Goal: Check status: Check status

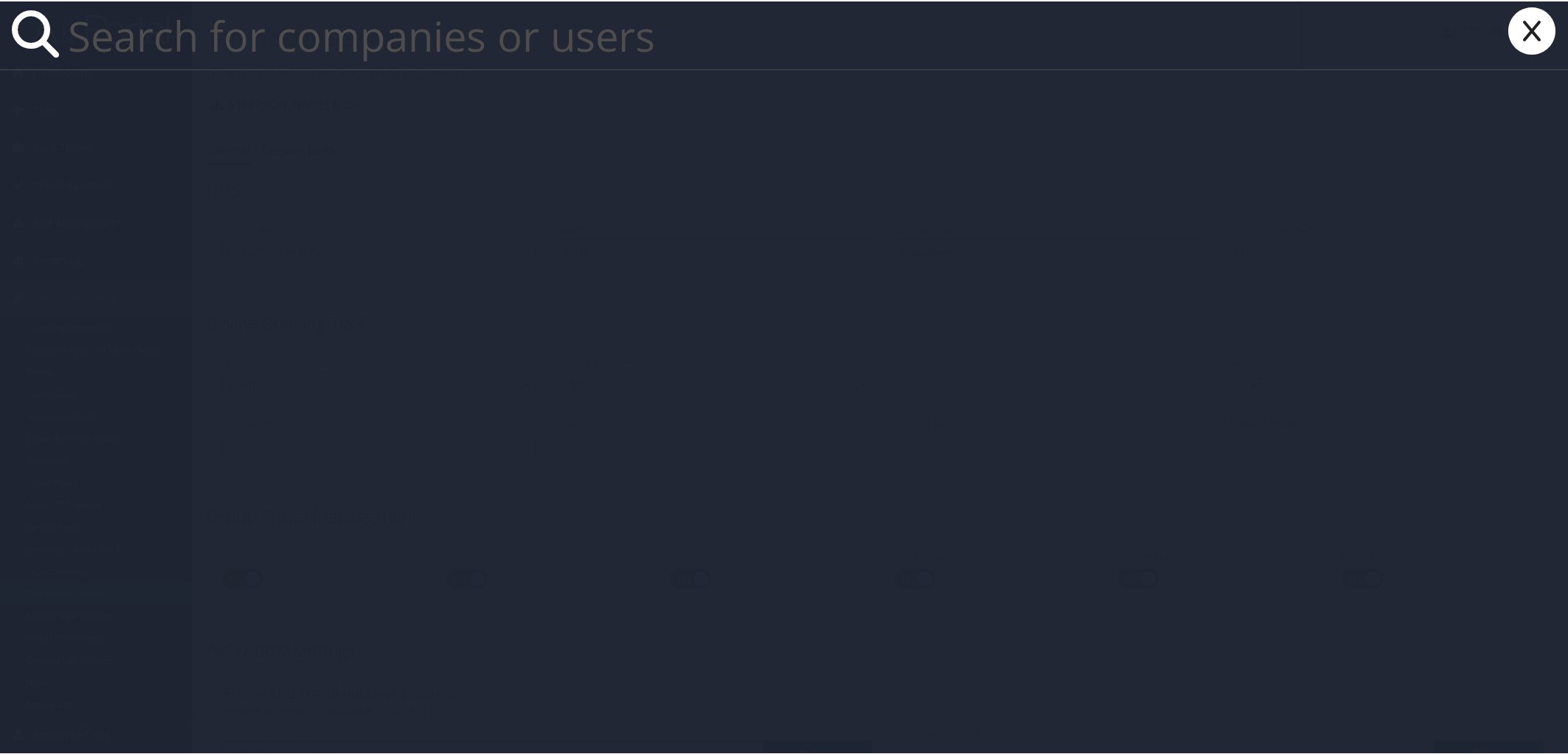
paste input "302085"
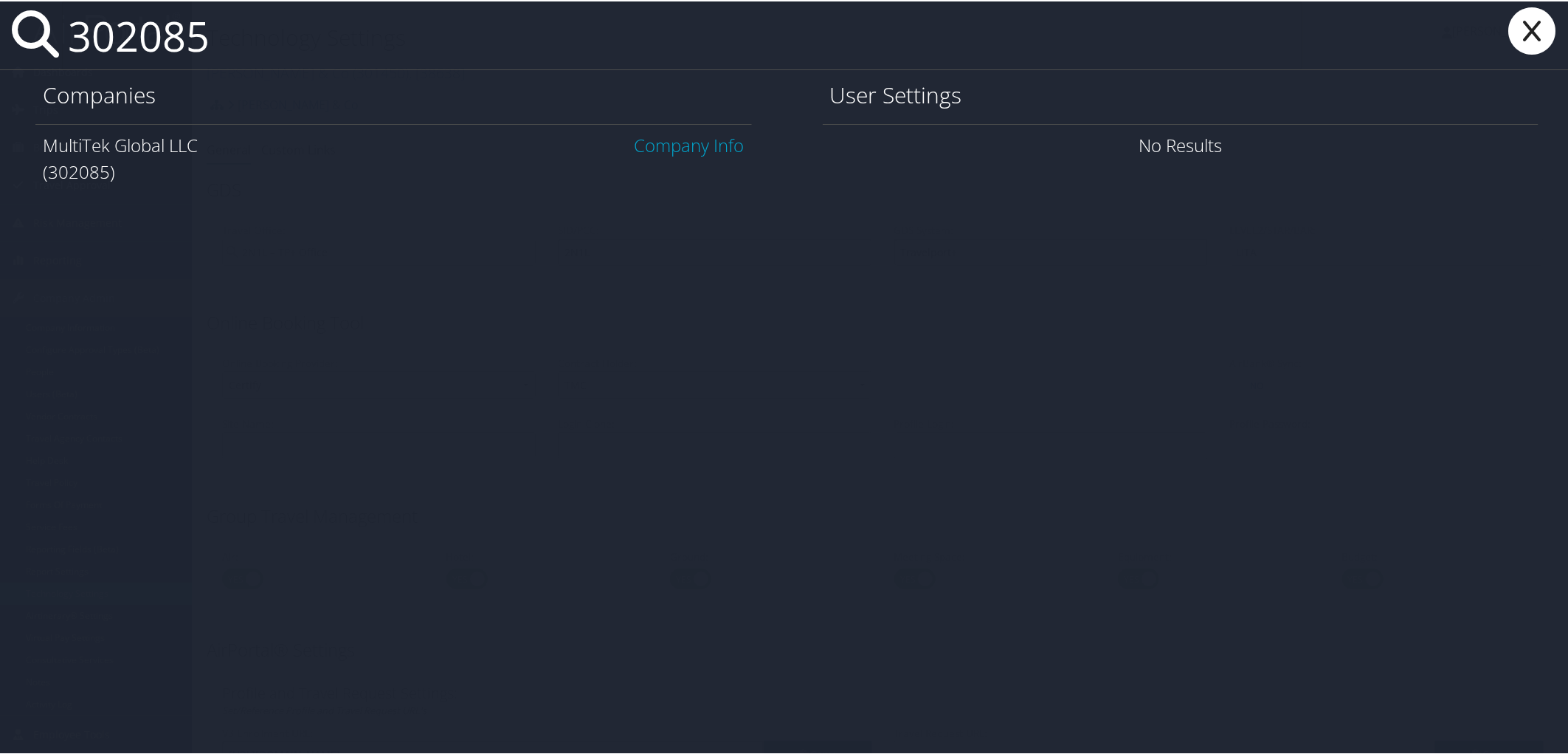
type input "302085"
click at [661, 150] on link "Company Info" at bounding box center [689, 143] width 110 height 24
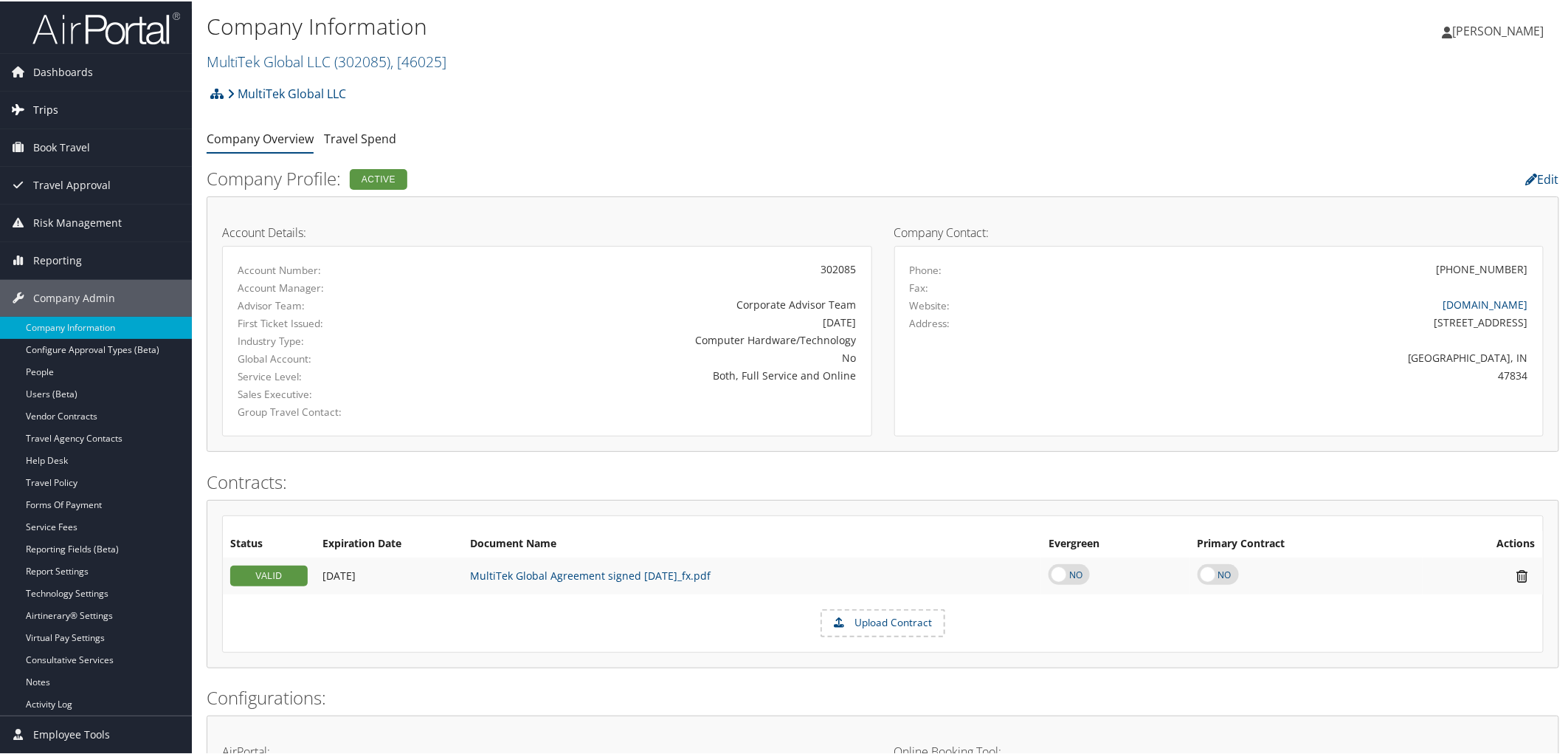
click at [52, 104] on span "Trips" at bounding box center [45, 108] width 25 height 37
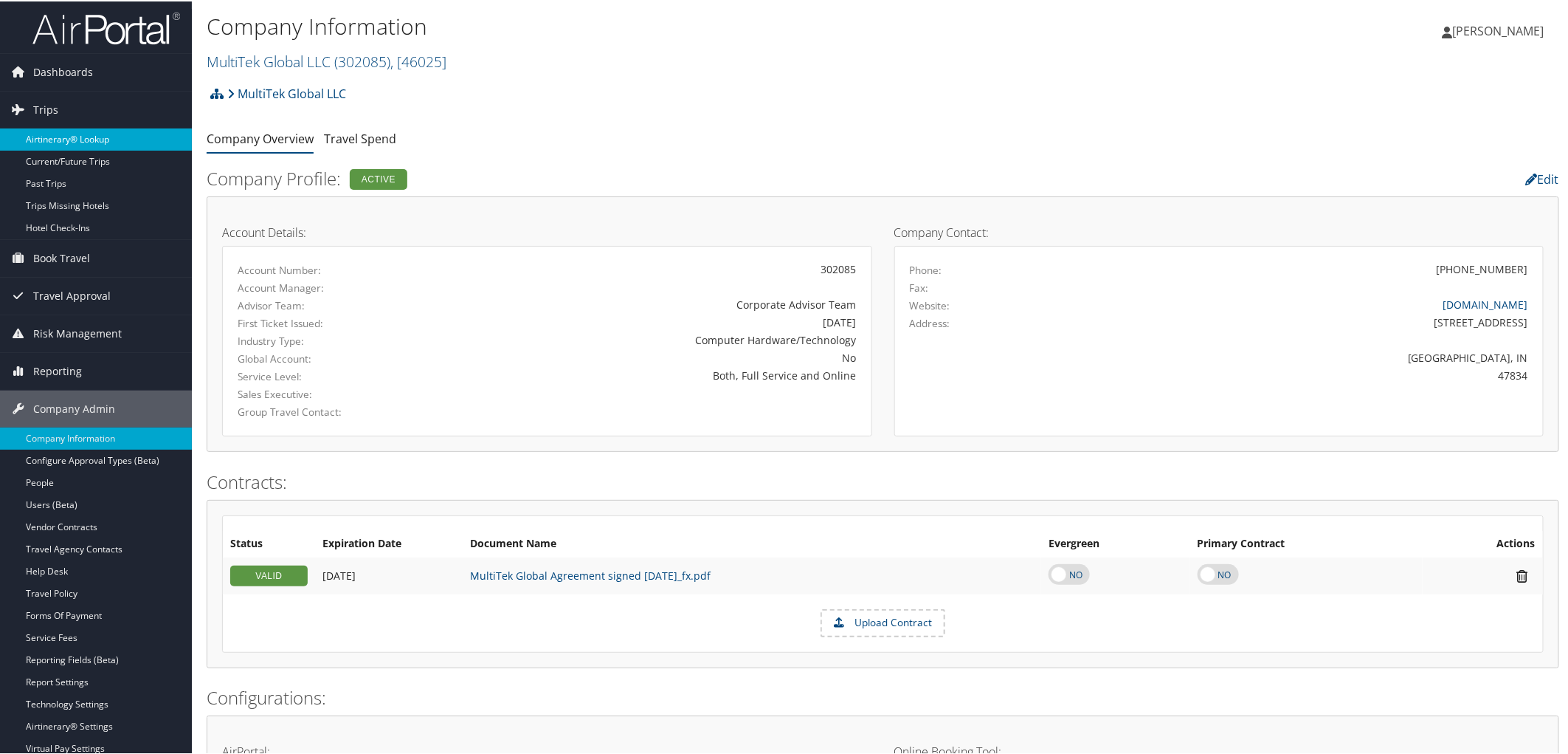
click at [50, 137] on link "Airtinerary® Lookup" at bounding box center [96, 138] width 192 height 23
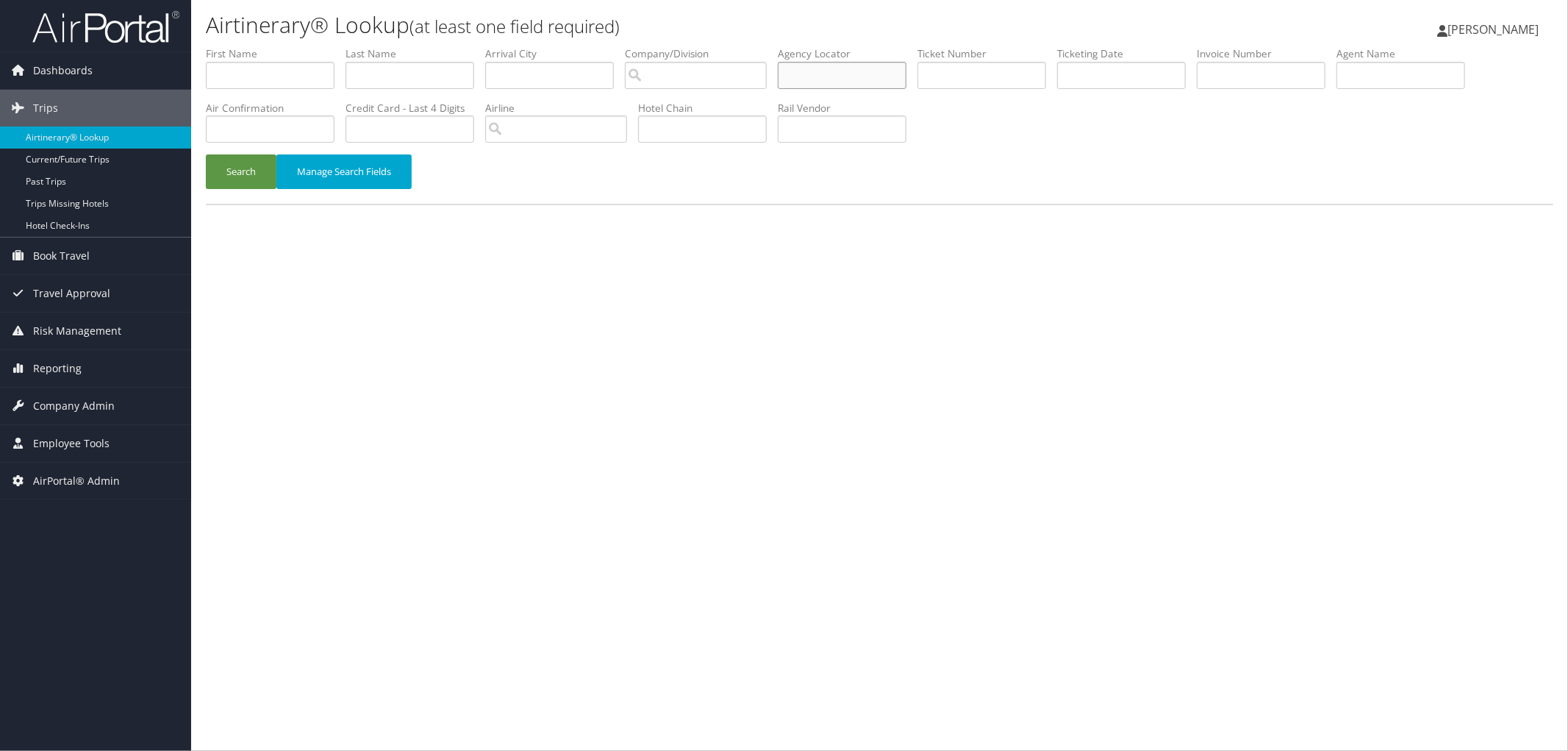
click at [846, 76] on input "text" at bounding box center [842, 75] width 128 height 27
paste input "DHZTFY"
type input "DHZTFY"
click at [257, 177] on button "Search" at bounding box center [241, 172] width 70 height 34
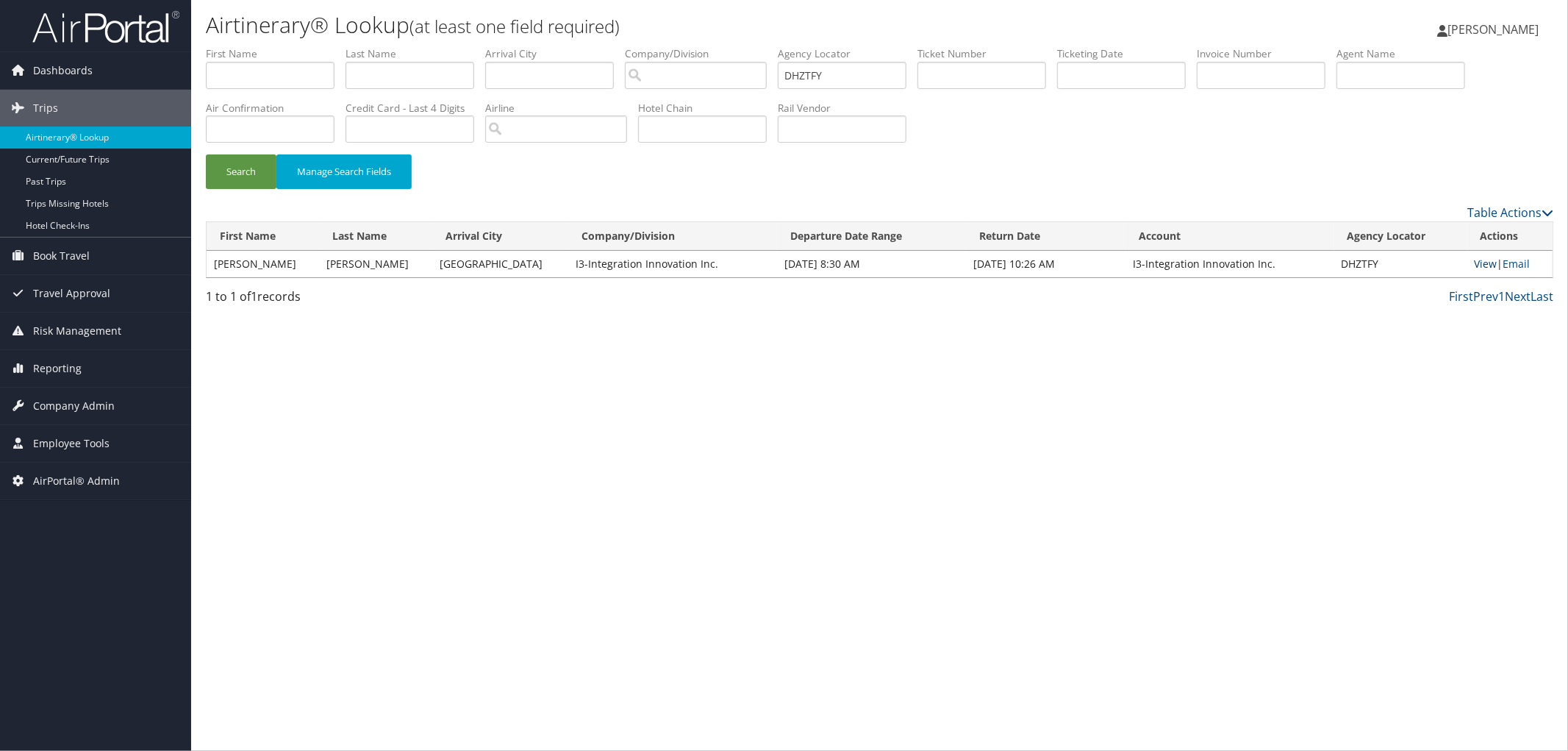
click at [1486, 261] on link "View" at bounding box center [1486, 263] width 23 height 14
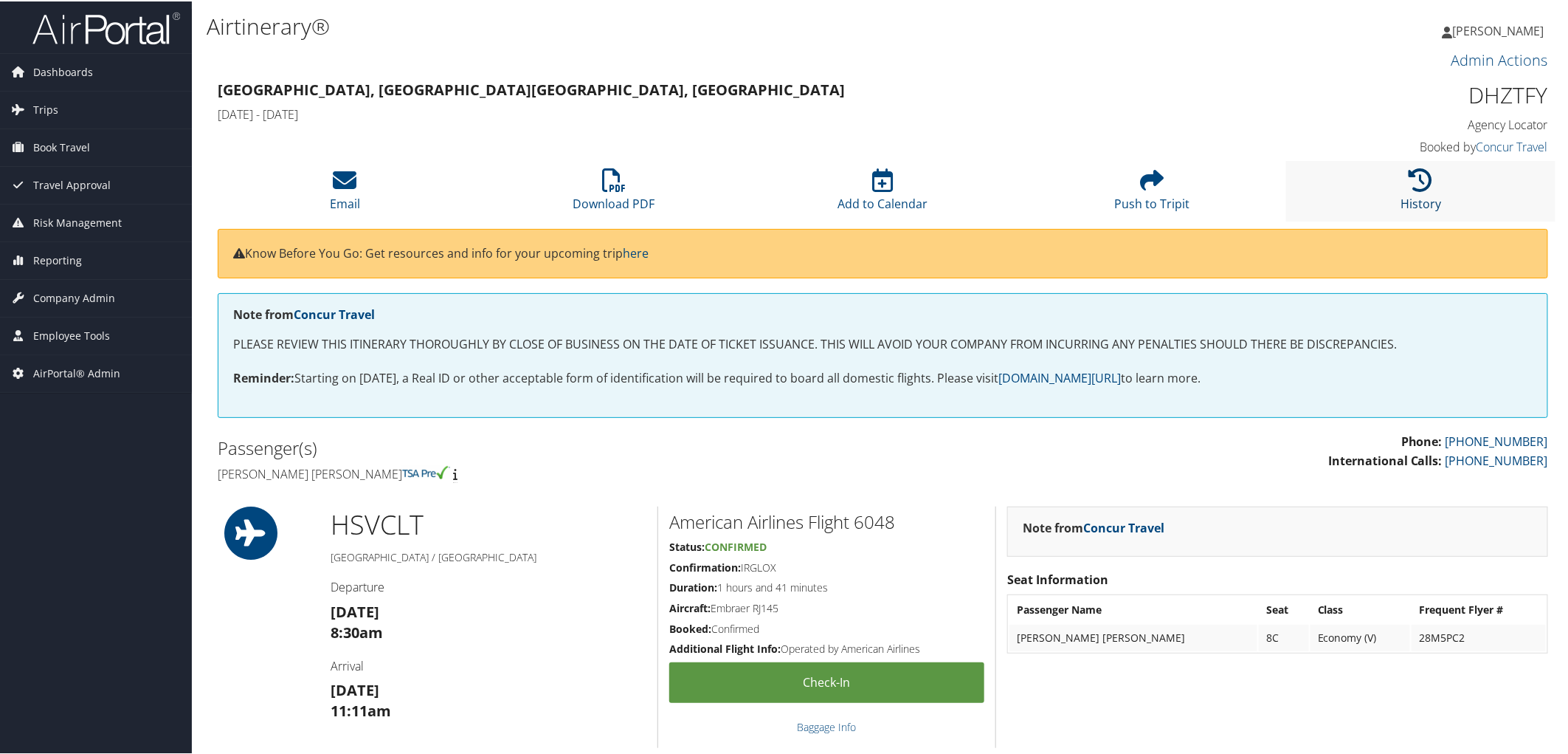
click at [1410, 179] on icon at bounding box center [1421, 178] width 23 height 23
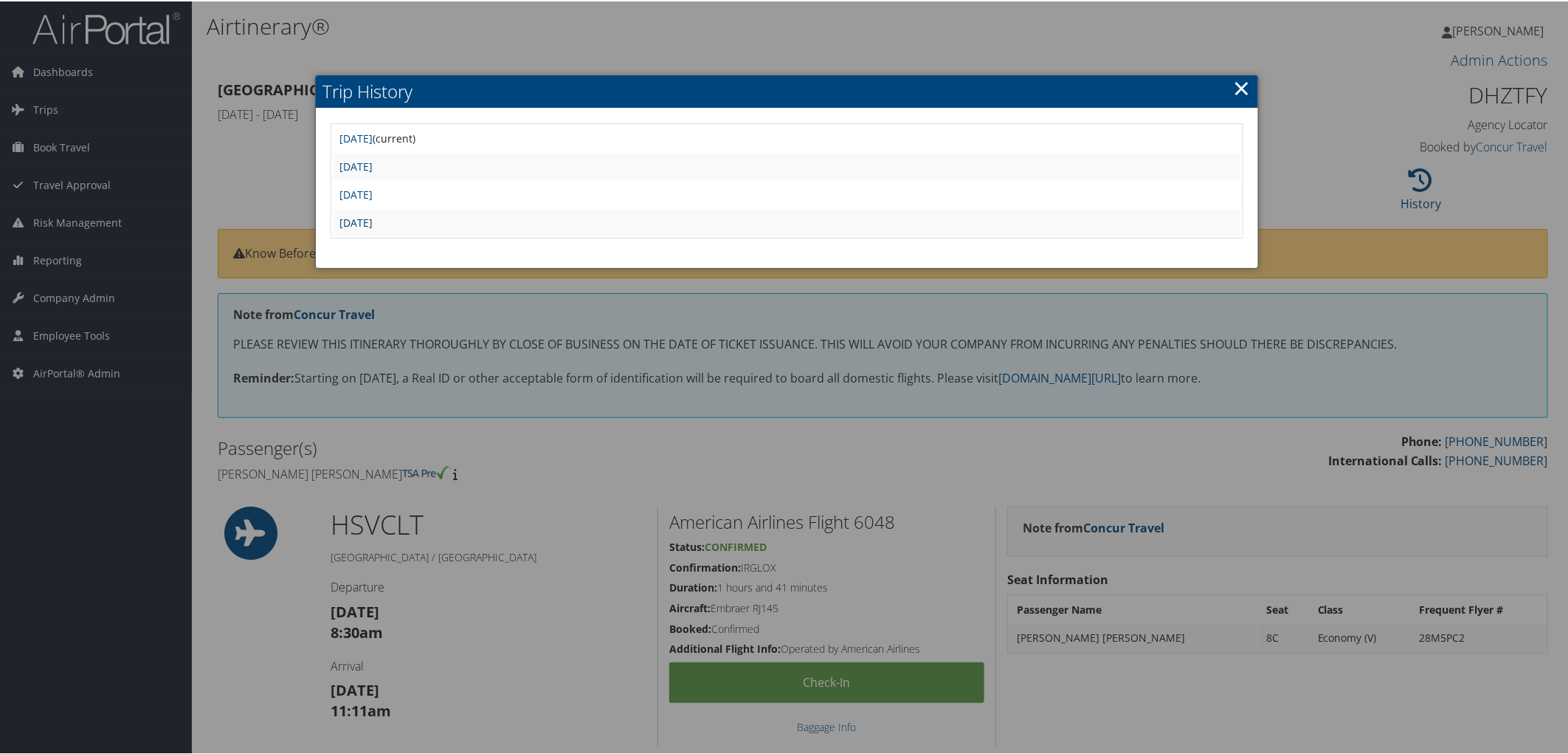
click at [373, 214] on link "Tue Sep 23 09:40:42 MDT 2025" at bounding box center [357, 221] width 33 height 14
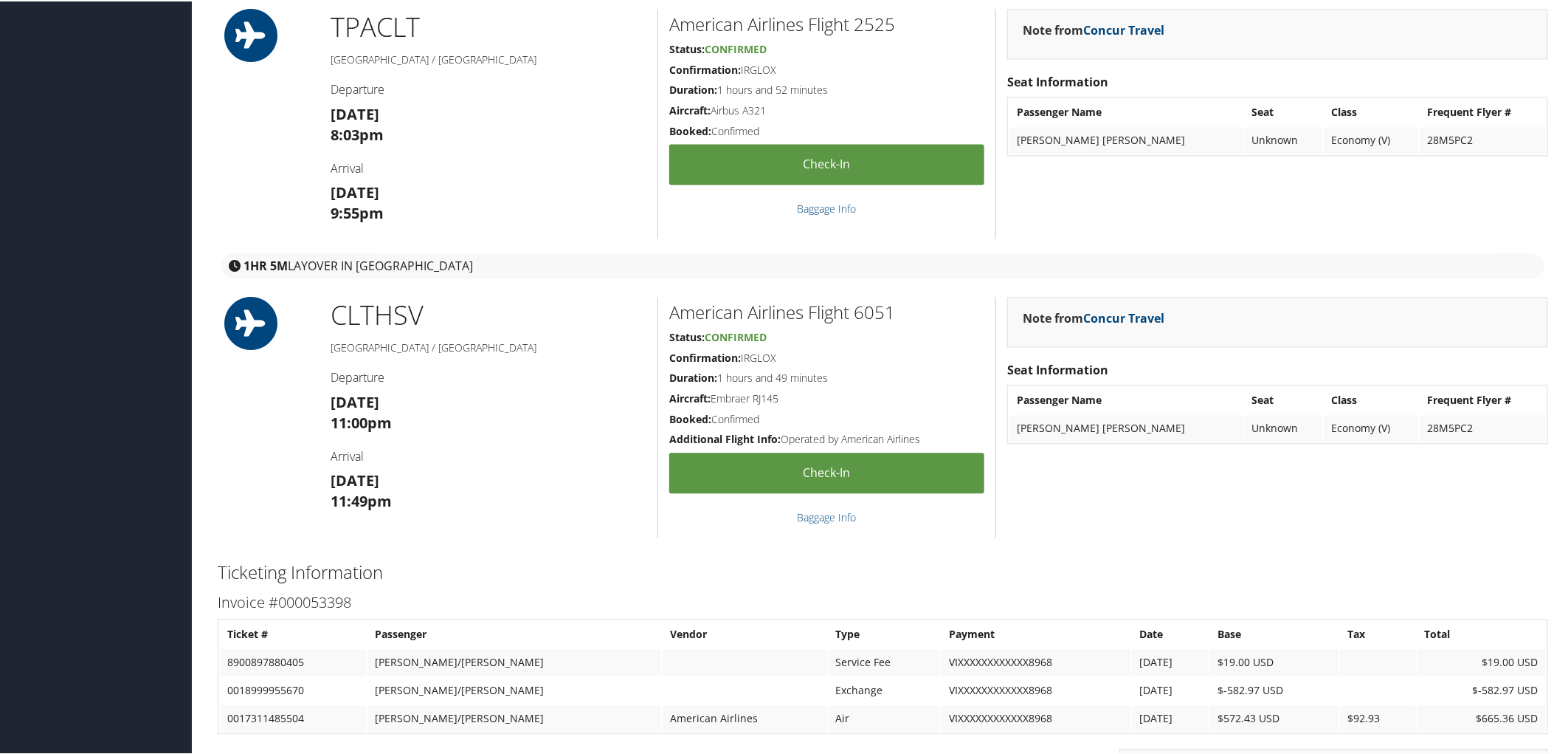
scroll to position [1924, 0]
